Goal: Check status

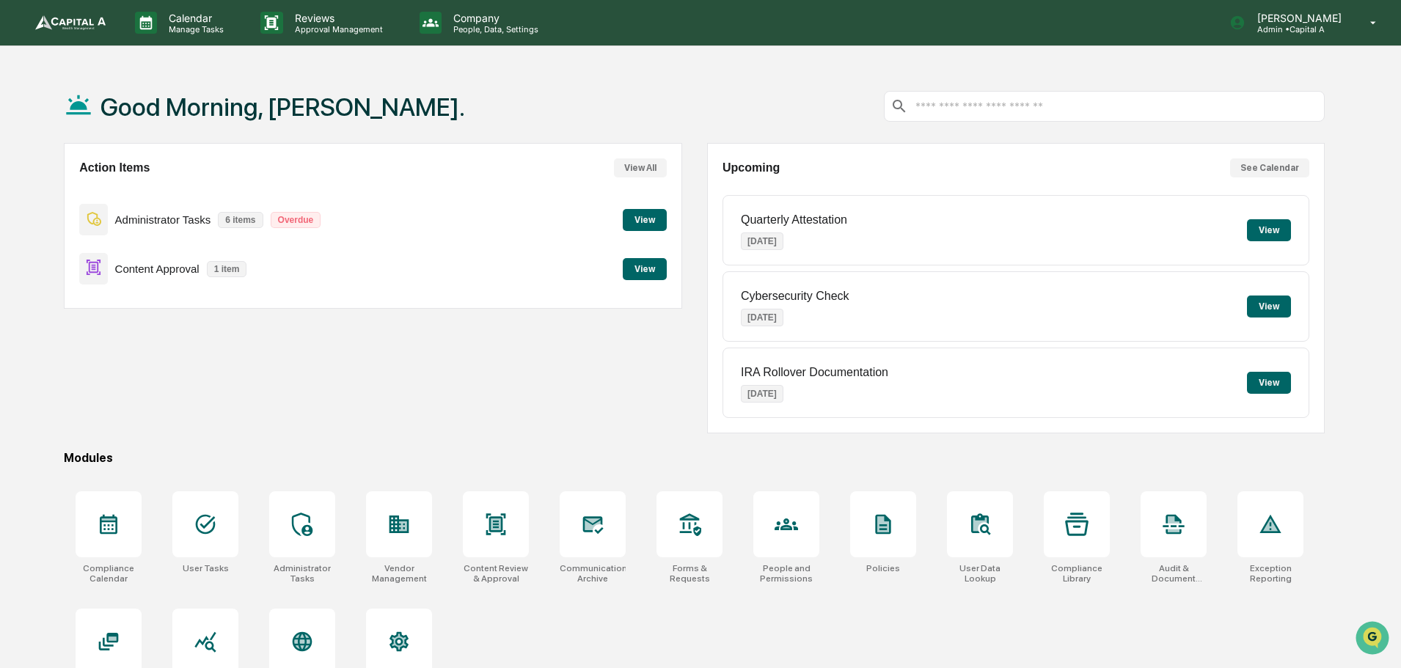
click at [650, 267] on button "View" at bounding box center [645, 269] width 44 height 22
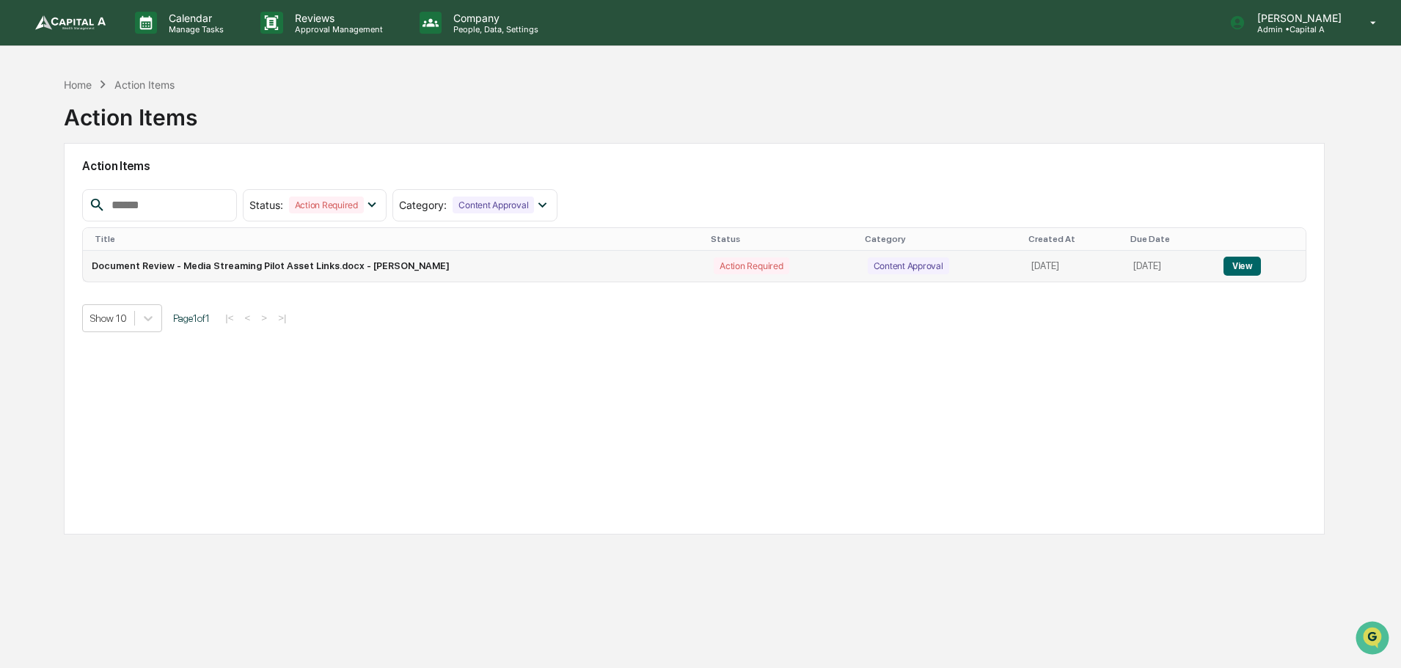
click at [1247, 263] on button "View" at bounding box center [1242, 266] width 37 height 19
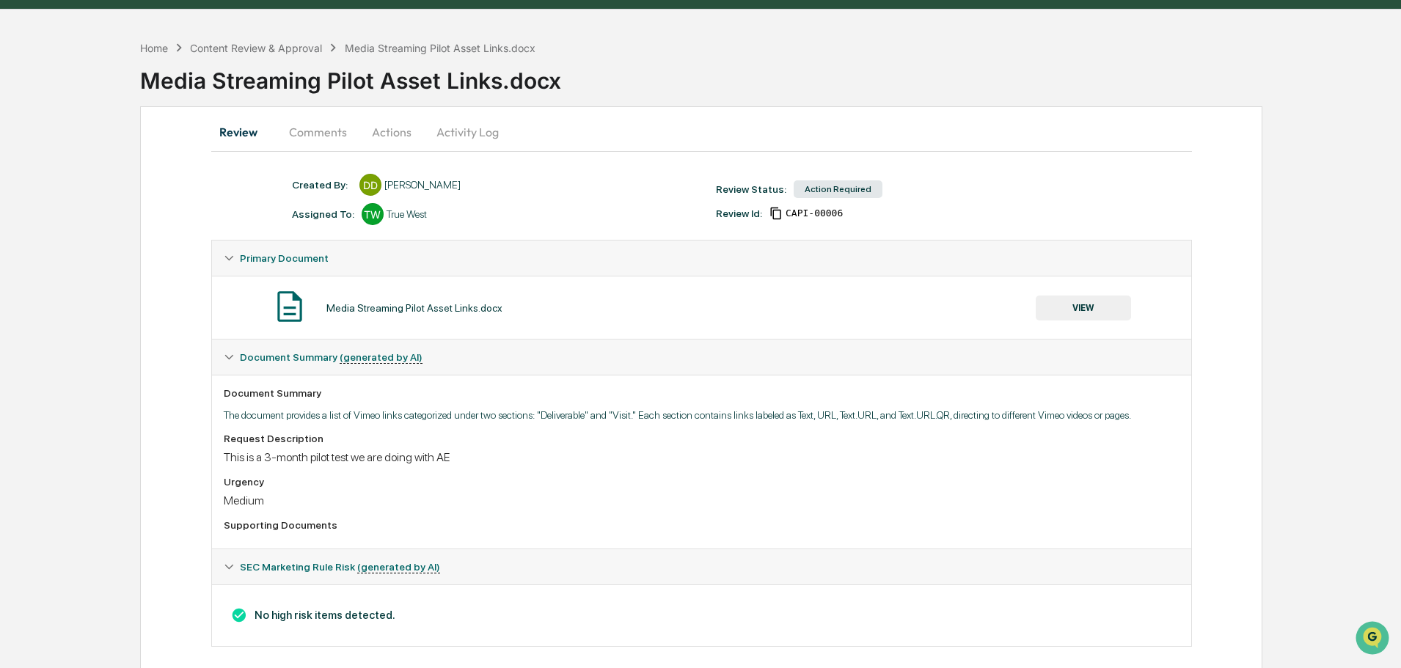
scroll to position [53, 0]
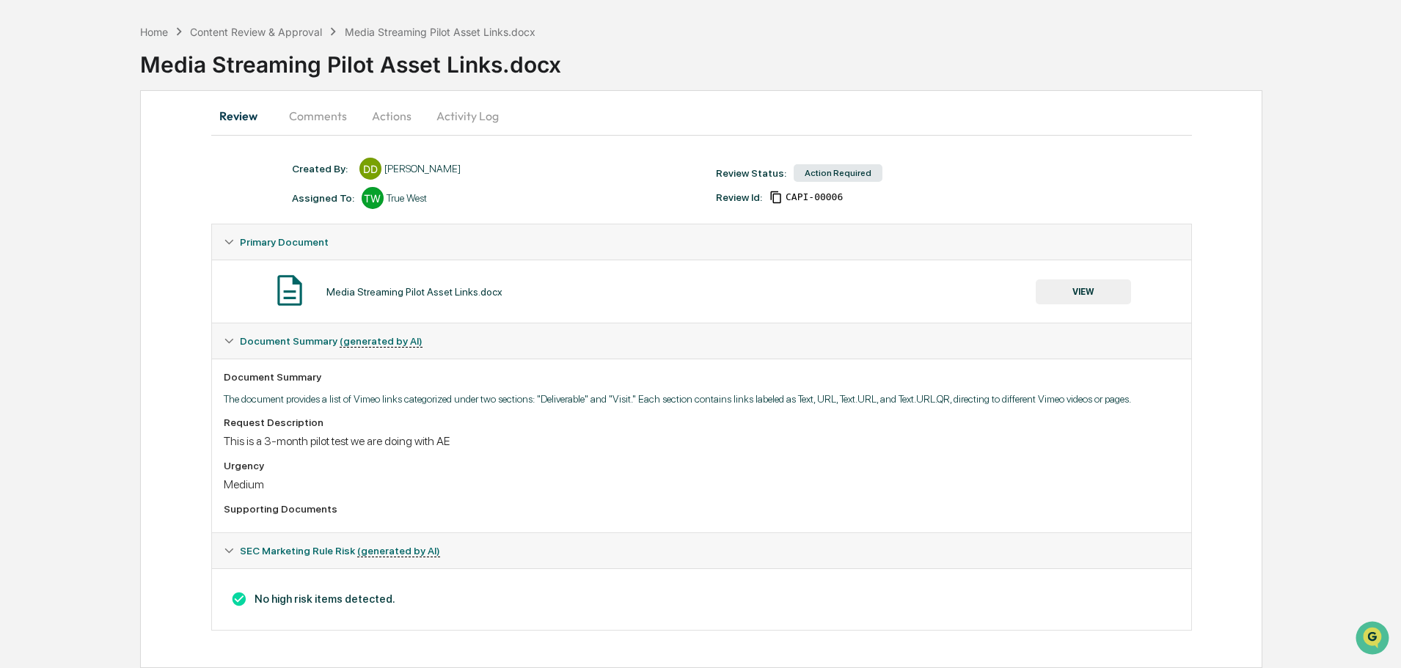
drag, startPoint x: 1384, startPoint y: 0, endPoint x: 969, endPoint y: 59, distance: 419.5
click at [969, 59] on div "Media Streaming Pilot Asset Links.docx" at bounding box center [770, 59] width 1261 height 38
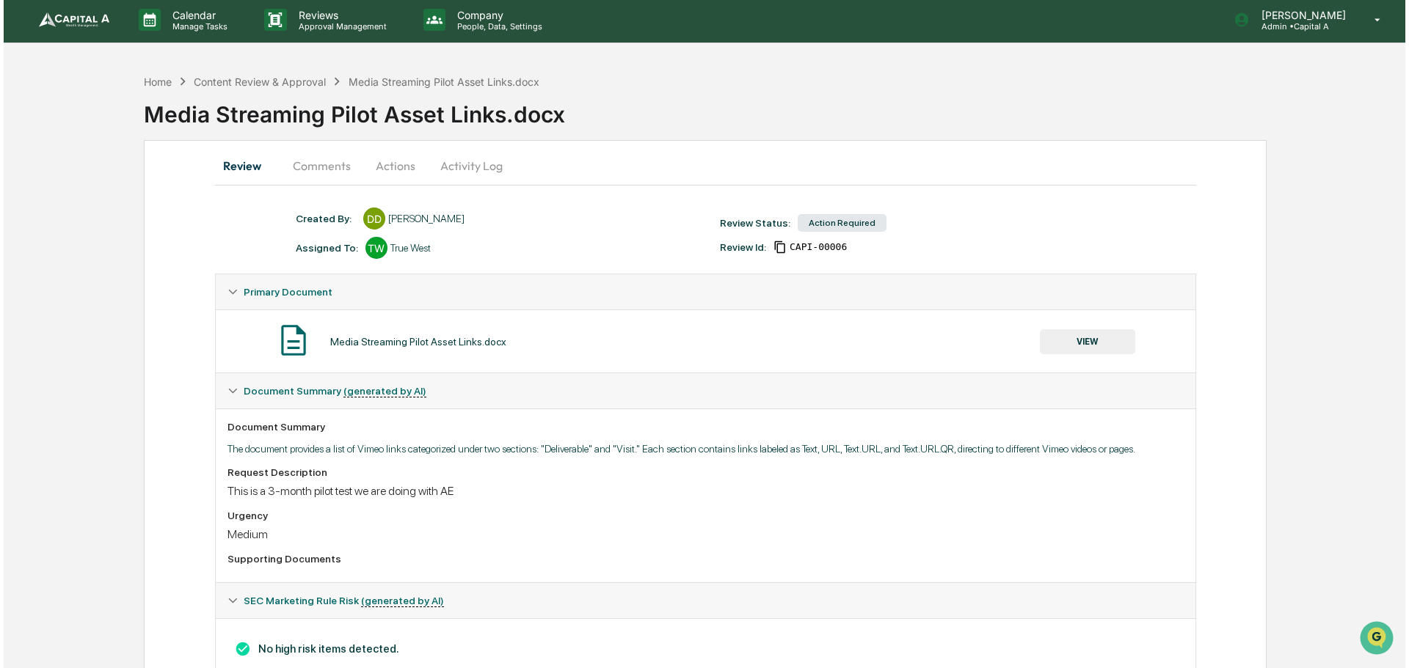
scroll to position [0, 0]
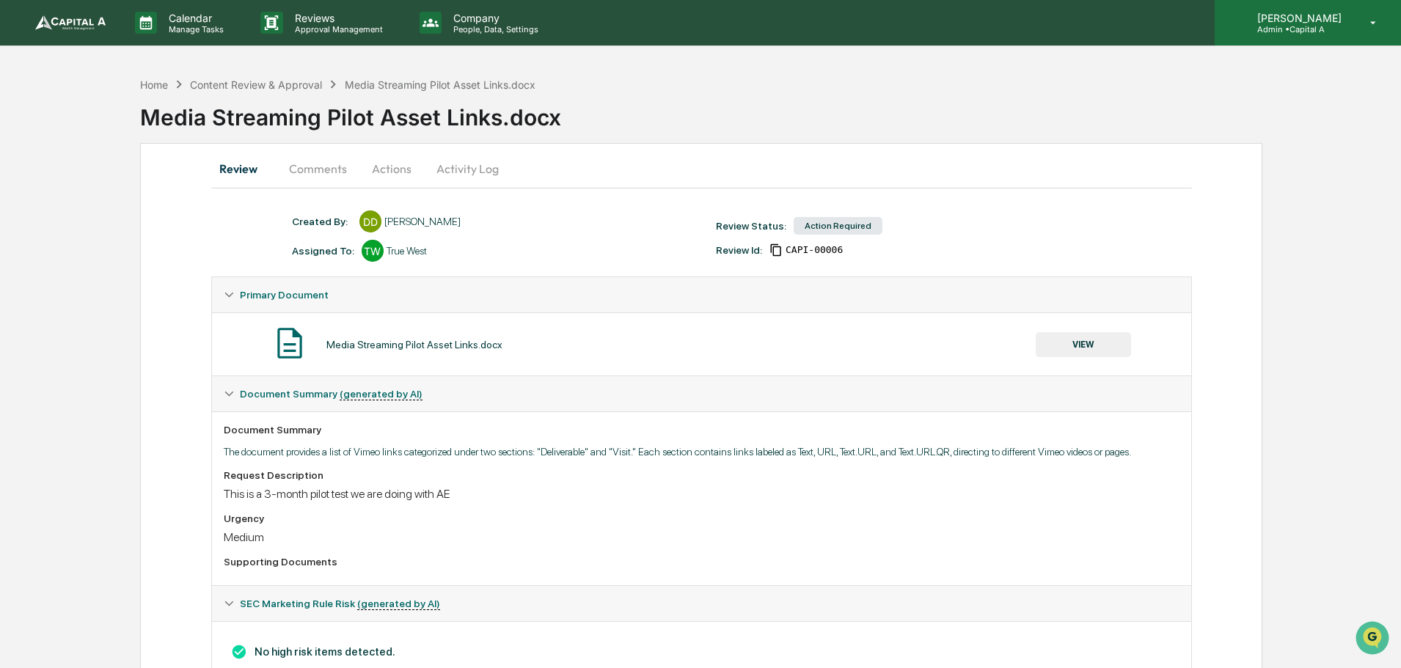
click at [1303, 24] on p "Admin • Capital A" at bounding box center [1297, 29] width 103 height 10
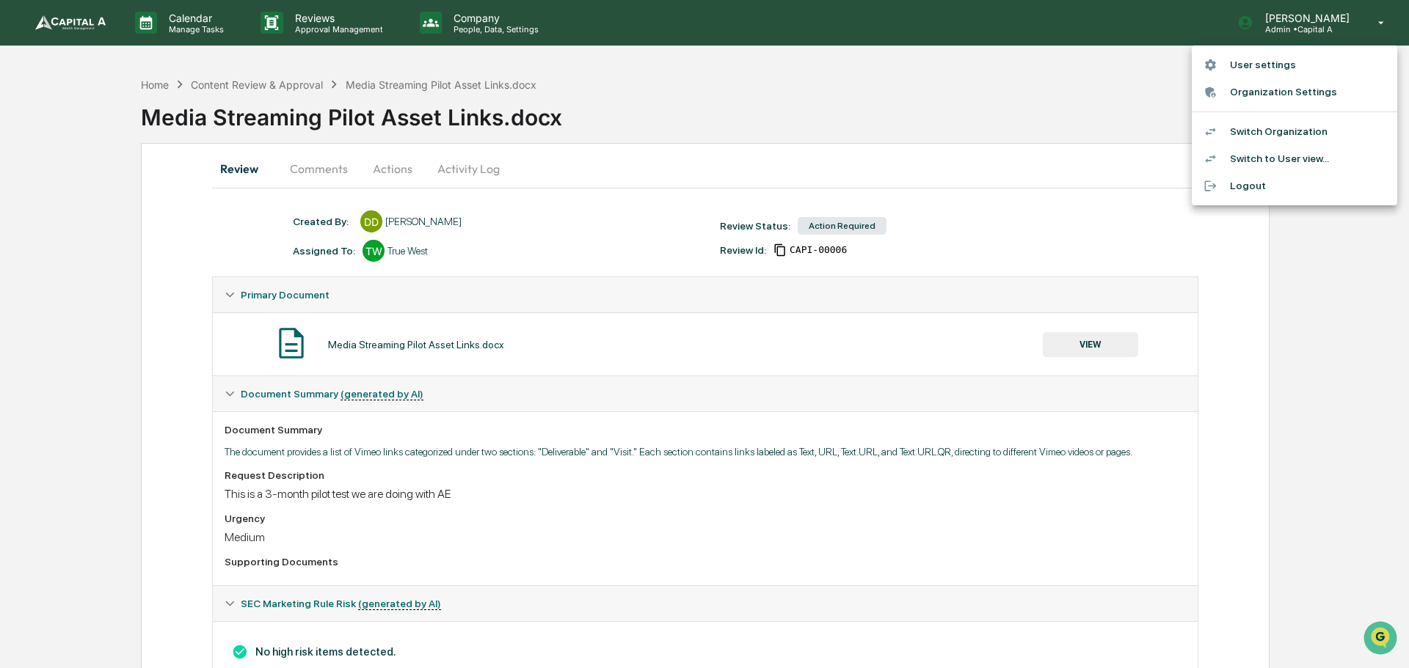
click at [1259, 129] on li "Switch Organization" at bounding box center [1294, 131] width 205 height 27
